Goal: Transaction & Acquisition: Purchase product/service

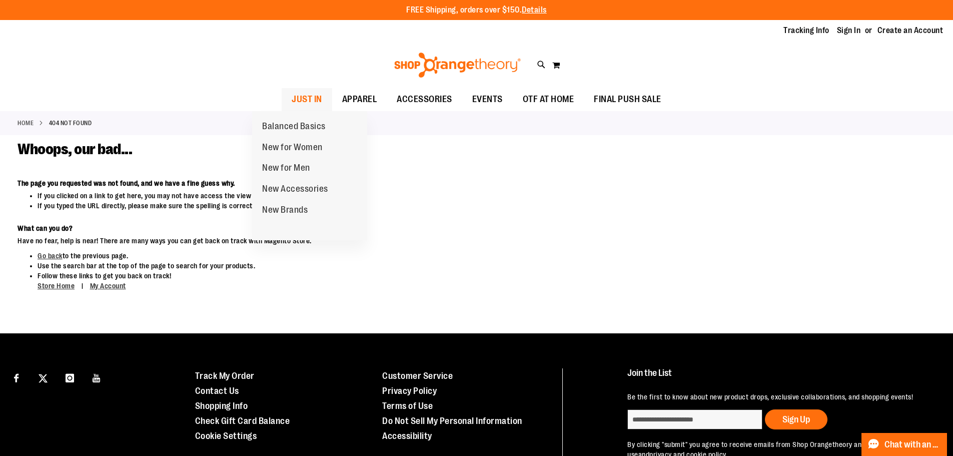
type input "**********"
click at [292, 99] on span "JUST IN" at bounding box center [307, 99] width 31 height 23
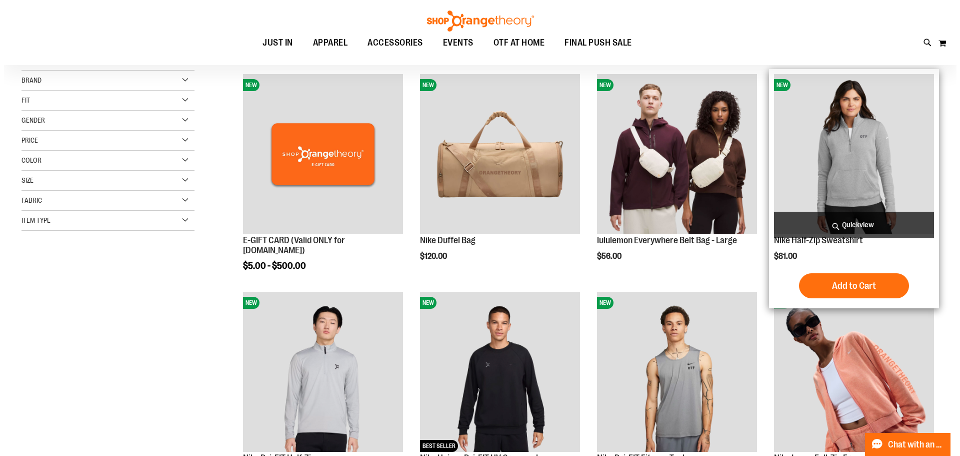
scroll to position [150, 0]
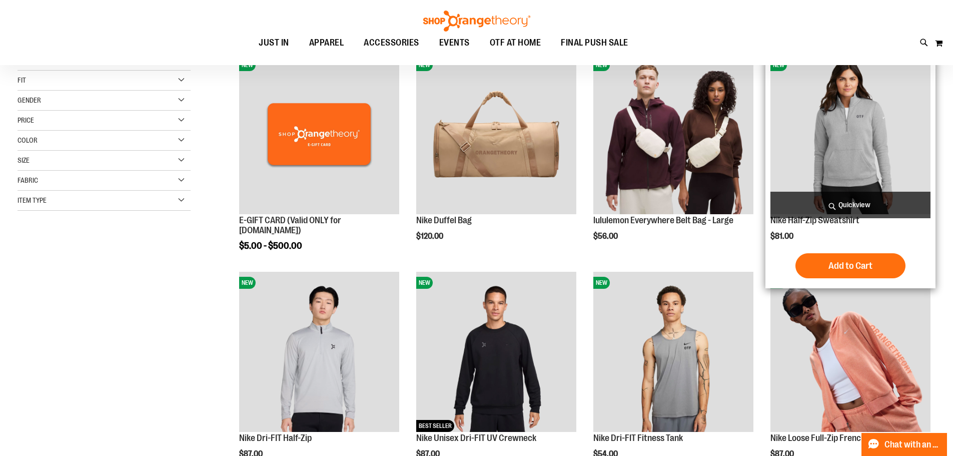
type input "**********"
click at [836, 200] on span "Quickview" at bounding box center [850, 205] width 160 height 27
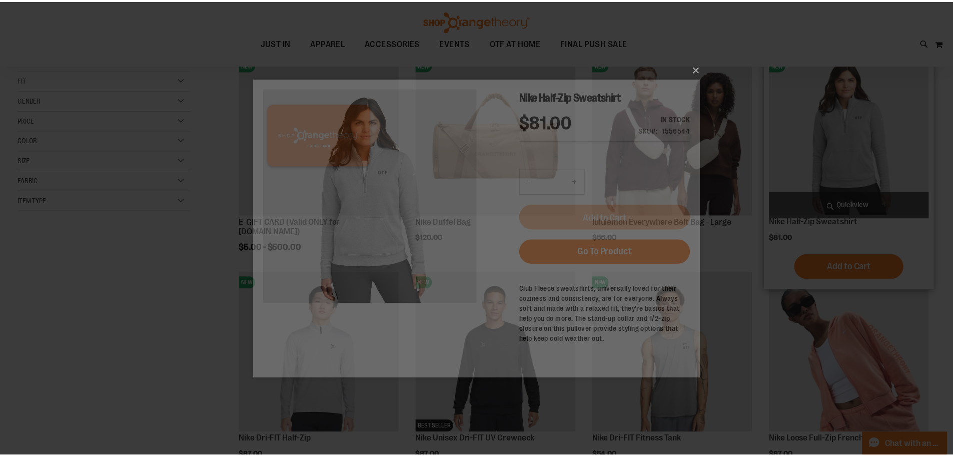
scroll to position [0, 0]
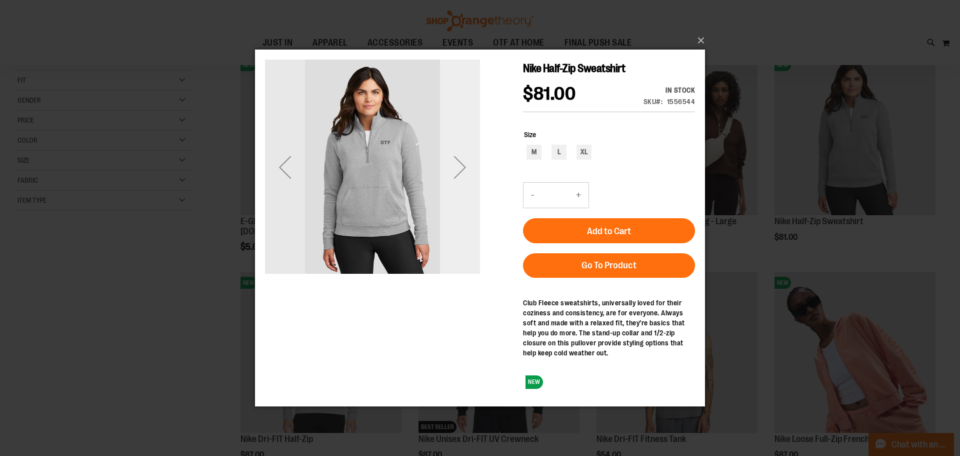
click at [454, 166] on div "Next" at bounding box center [460, 167] width 40 height 40
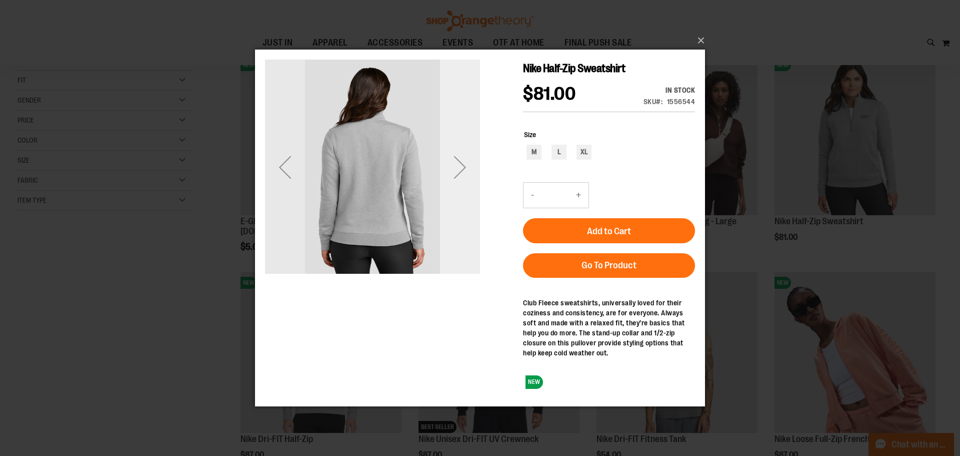
click at [454, 166] on div "Next" at bounding box center [460, 167] width 40 height 40
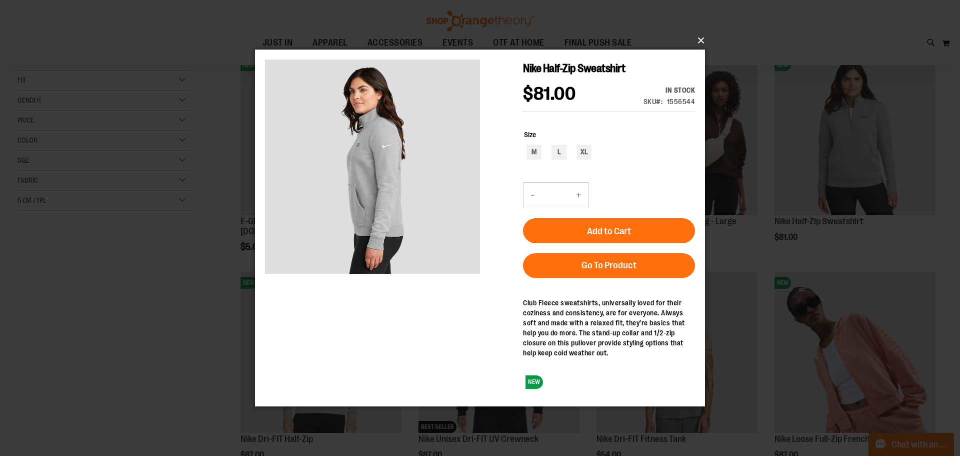
click at [696, 43] on button "×" at bounding box center [483, 41] width 450 height 22
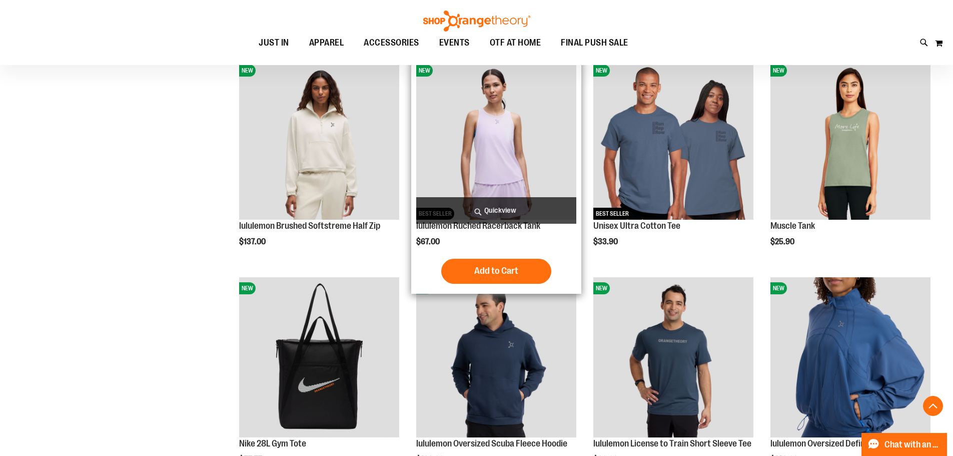
scroll to position [907, 0]
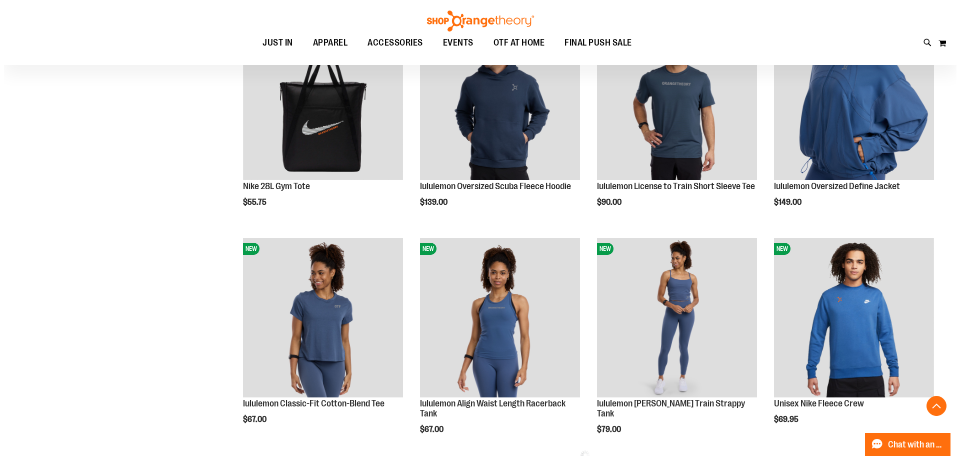
scroll to position [1057, 0]
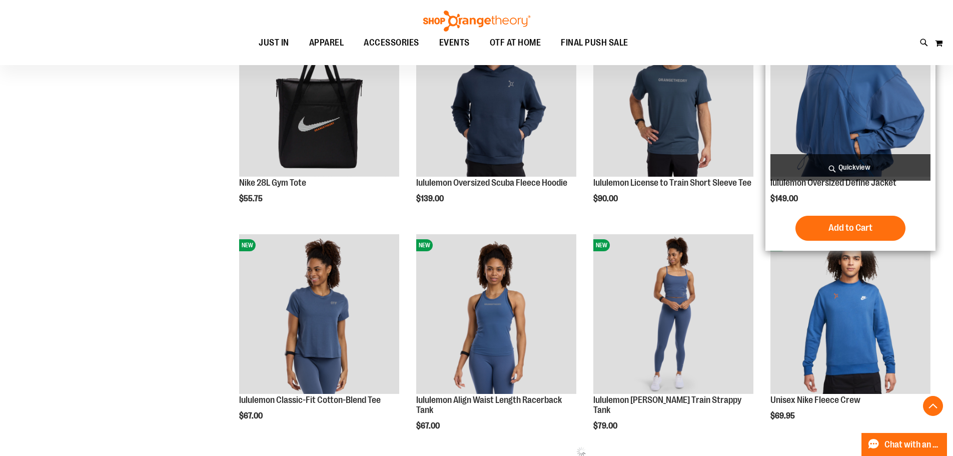
click at [860, 168] on span "Quickview" at bounding box center [850, 167] width 160 height 27
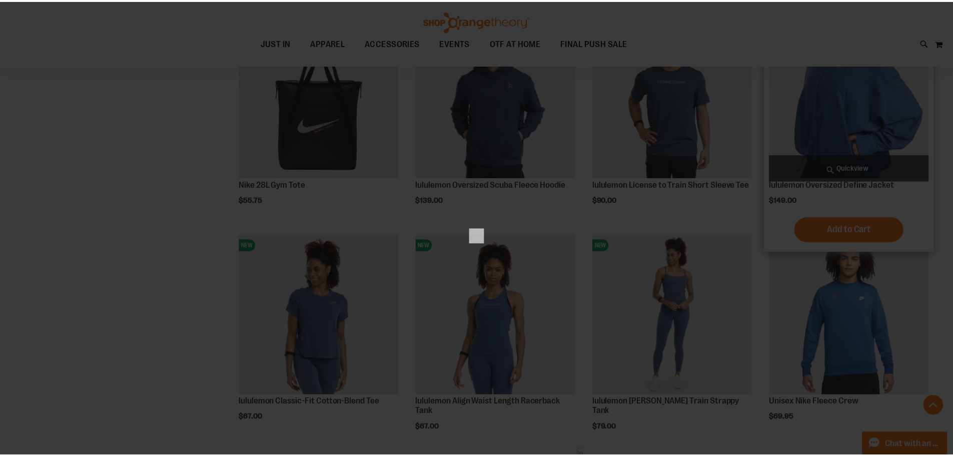
scroll to position [0, 0]
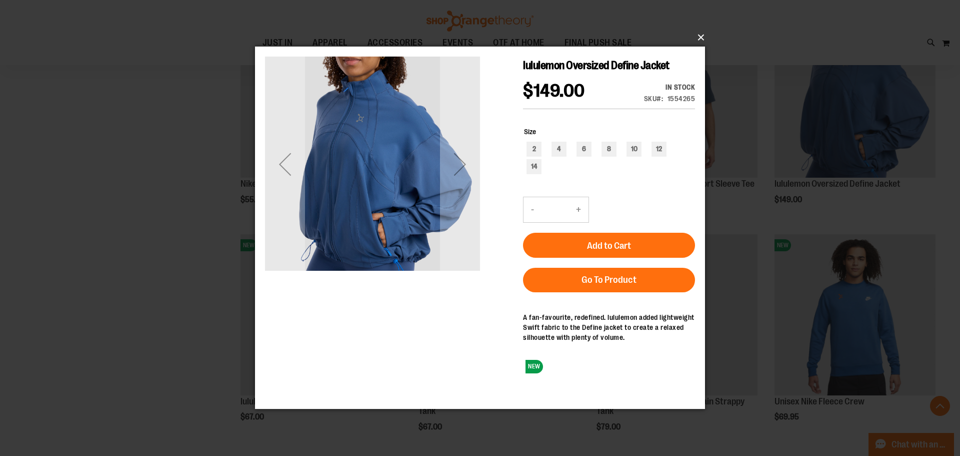
click at [694, 36] on button "×" at bounding box center [483, 38] width 450 height 22
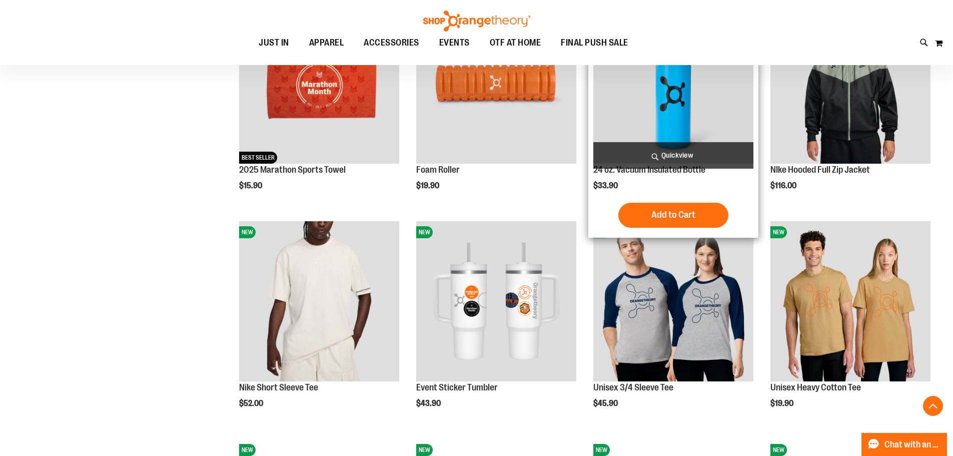
scroll to position [1507, 0]
